Goal: Task Accomplishment & Management: Manage account settings

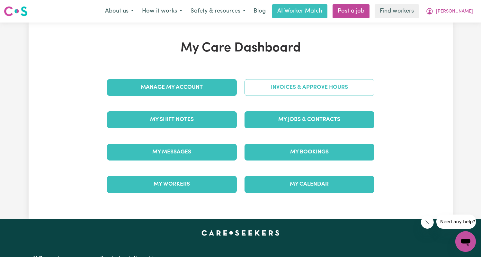
click at [340, 86] on link "Invoices & Approve Hours" at bounding box center [309, 87] width 130 height 17
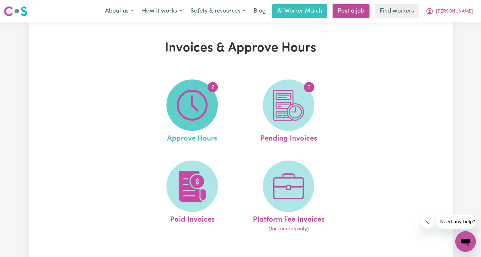
click at [203, 106] on img at bounding box center [192, 105] width 31 height 31
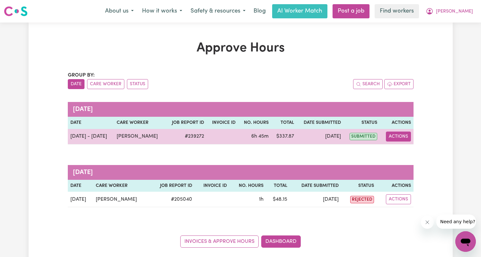
click at [395, 136] on button "Actions" at bounding box center [398, 136] width 25 height 10
click at [403, 149] on link "View Job Report" at bounding box center [414, 151] width 55 height 13
select select "pm"
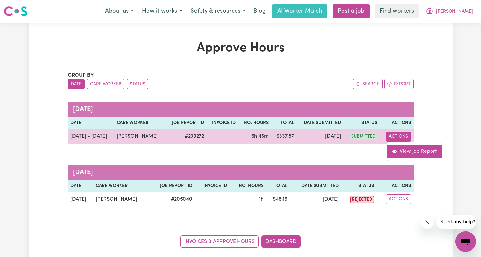
select select "pm"
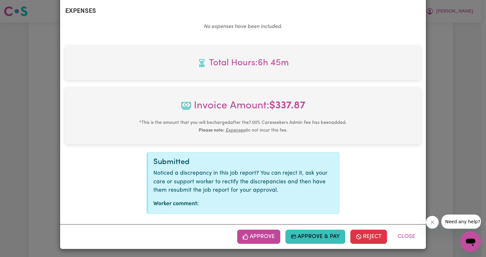
scroll to position [325, 0]
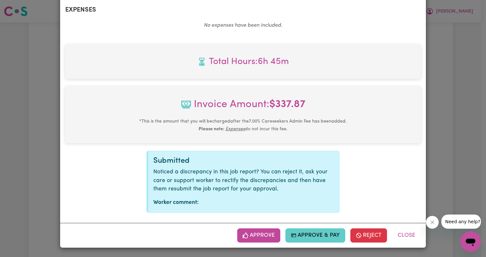
click at [321, 236] on button "Approve & Pay" at bounding box center [315, 235] width 60 height 14
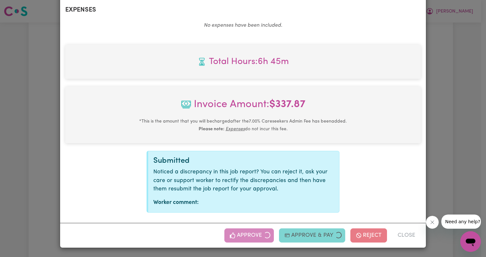
select select "card_1L8M4AB2z0xKyepBMItFPAhl"
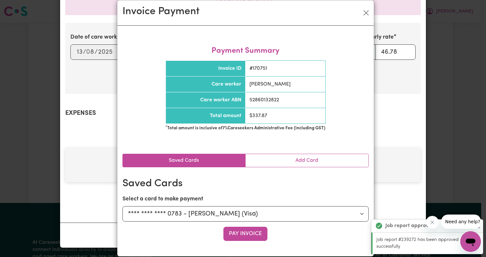
scroll to position [18, 0]
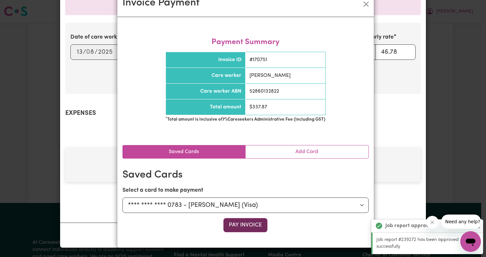
click at [246, 228] on button "Pay Invoice" at bounding box center [245, 225] width 44 height 14
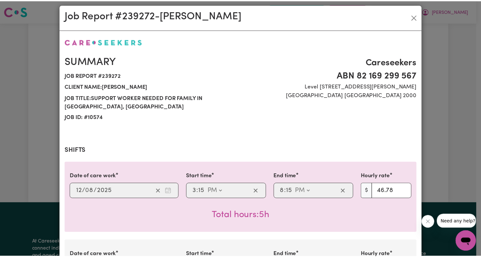
scroll to position [0, 0]
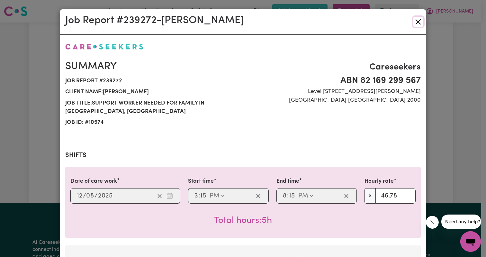
click at [417, 23] on button "Close" at bounding box center [418, 22] width 10 height 10
